Goal: Understand process/instructions

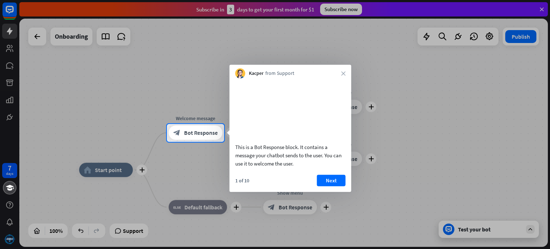
click at [253, 157] on div "This is a Bot Response block. It contains a message your chatbot sends to the u…" at bounding box center [290, 155] width 110 height 25
click at [321, 186] on button "Next" at bounding box center [331, 180] width 29 height 11
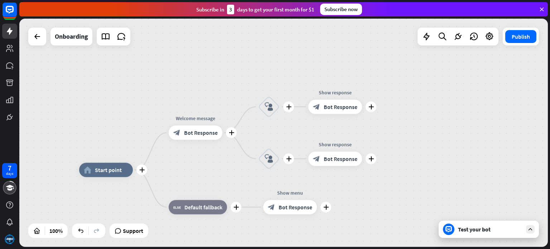
drag, startPoint x: 302, startPoint y: 140, endPoint x: 378, endPoint y: 124, distance: 77.7
click at [424, 86] on div "plus home_2 Start point plus Welcome message block_bot_response Bot Response pl…" at bounding box center [283, 133] width 529 height 228
drag, startPoint x: 286, startPoint y: 133, endPoint x: 333, endPoint y: 124, distance: 48.0
click at [333, 124] on div "plus home_2 Start point plus Welcome message block_bot_response Bot Response pl…" at bounding box center [283, 133] width 529 height 228
drag, startPoint x: 97, startPoint y: 195, endPoint x: 147, endPoint y: 198, distance: 49.9
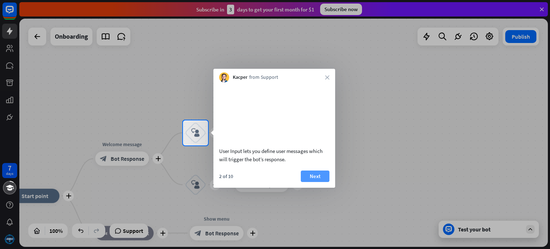
click at [311, 182] on button "Next" at bounding box center [315, 176] width 29 height 11
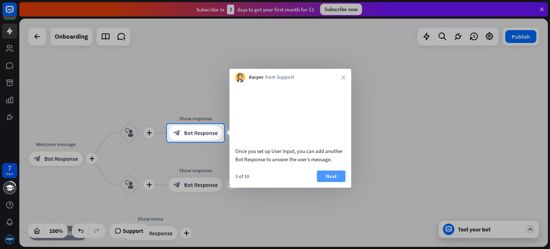
click at [321, 182] on button "Next" at bounding box center [331, 176] width 29 height 11
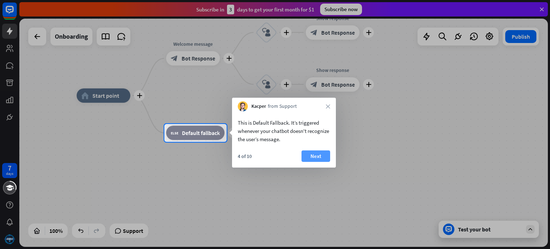
click at [315, 160] on button "Next" at bounding box center [316, 156] width 29 height 11
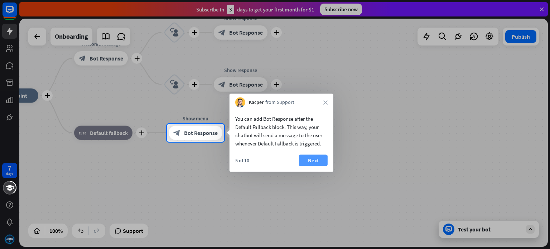
click at [319, 158] on button "Next" at bounding box center [313, 160] width 29 height 11
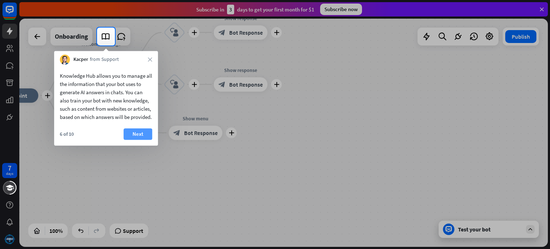
click at [136, 140] on button "Next" at bounding box center [138, 133] width 29 height 11
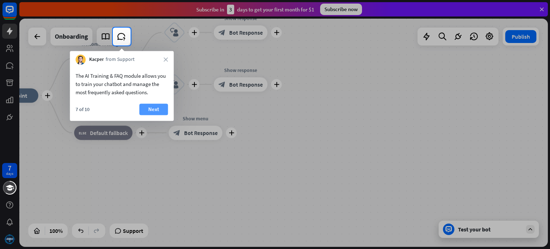
click at [154, 104] on button "Next" at bounding box center [153, 109] width 29 height 11
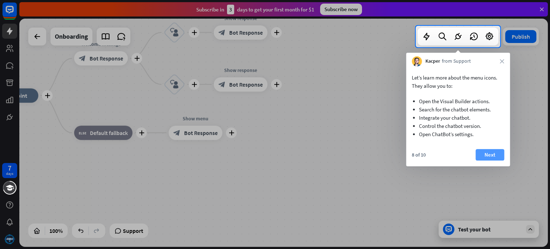
click at [481, 157] on button "Next" at bounding box center [490, 154] width 29 height 11
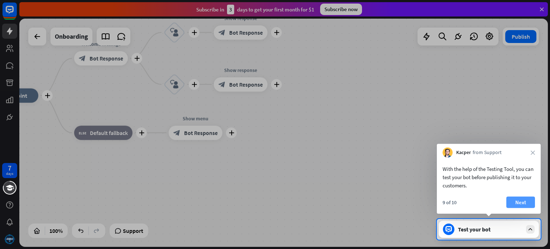
click at [517, 201] on button "Next" at bounding box center [521, 202] width 29 height 11
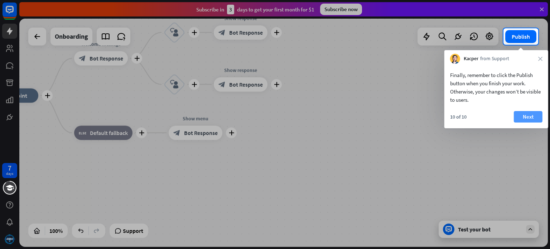
click at [520, 113] on button "Next" at bounding box center [528, 116] width 29 height 11
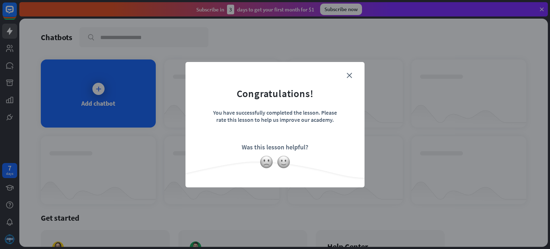
click at [351, 80] on form "Congratulations! You have successfully completed the lesson. Please rate this l…" at bounding box center [275, 114] width 161 height 86
click at [347, 76] on form "Congratulations! You have successfully completed the lesson. Please rate this l…" at bounding box center [275, 114] width 161 height 86
click at [349, 75] on icon "close" at bounding box center [349, 75] width 5 height 5
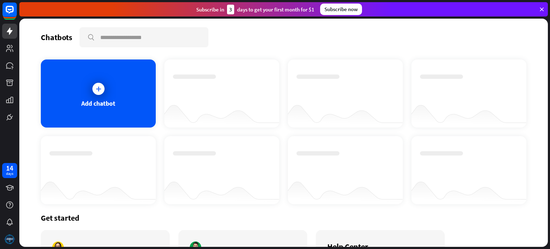
click at [8, 242] on img at bounding box center [9, 239] width 11 height 11
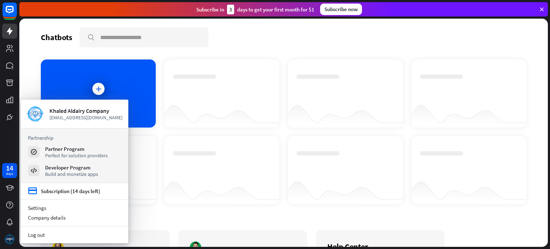
click at [8, 242] on img at bounding box center [9, 239] width 11 height 11
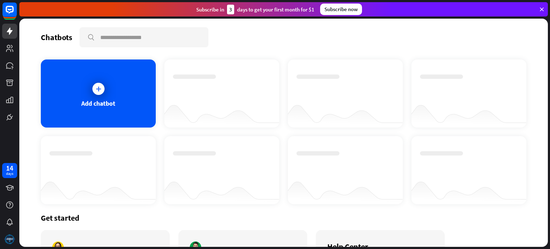
click at [8, 242] on img at bounding box center [9, 239] width 11 height 11
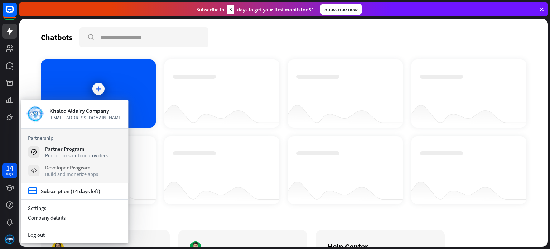
click at [49, 173] on div "Build and monetize apps" at bounding box center [71, 174] width 53 height 6
